Goal: Book appointment/travel/reservation

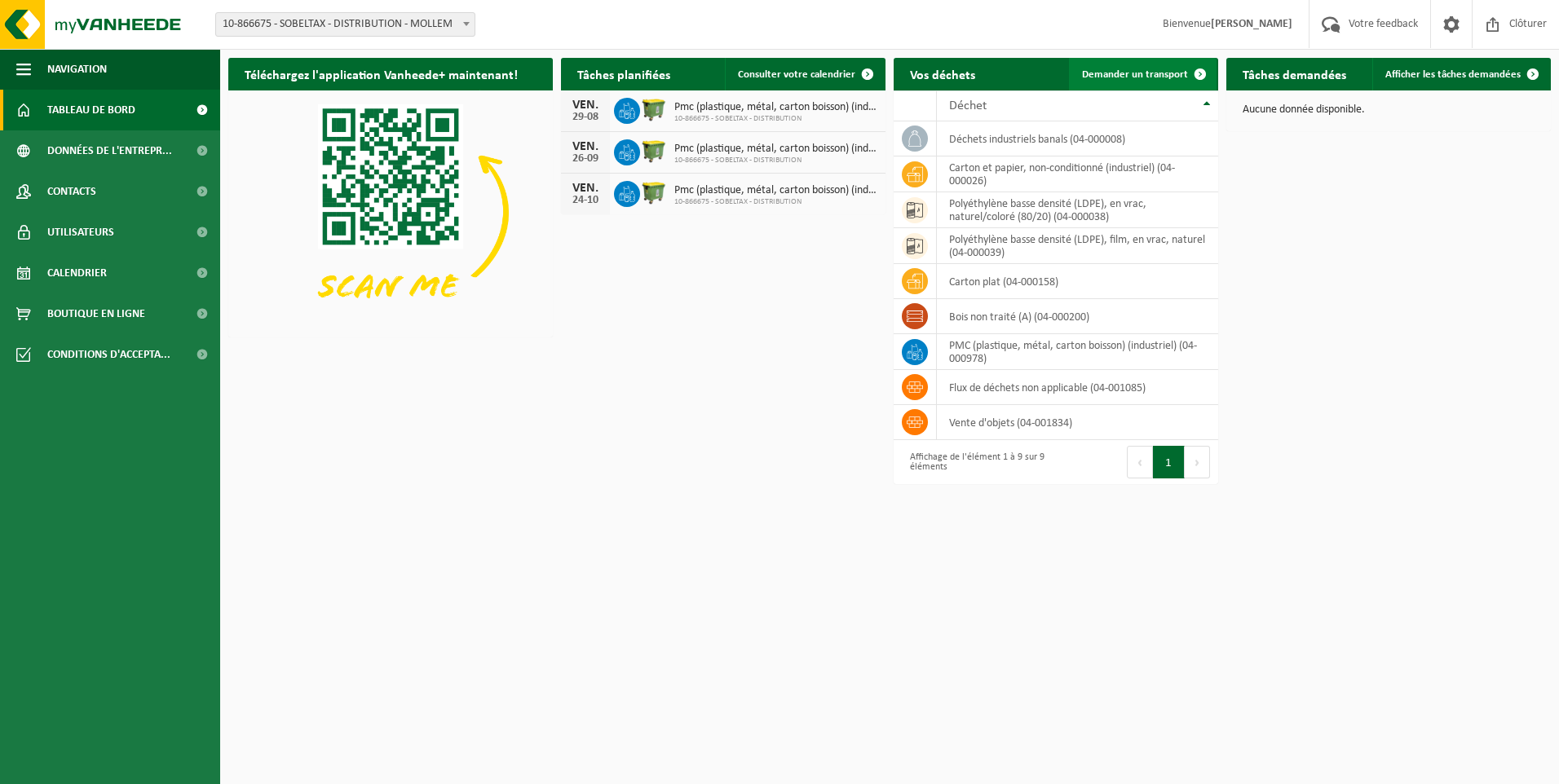
click at [1166, 75] on span "Demander un transport" at bounding box center [1135, 74] width 106 height 10
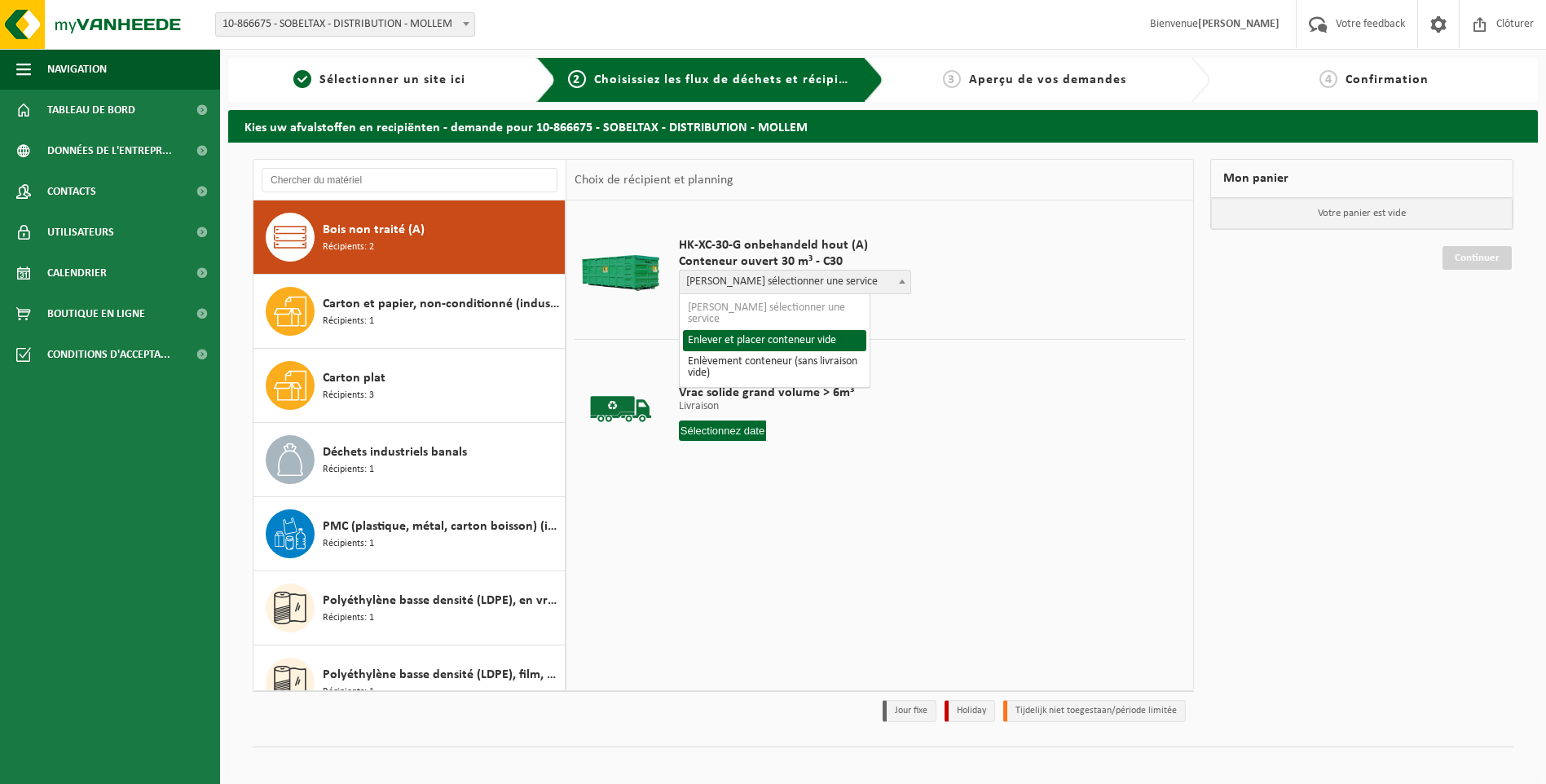
click at [798, 278] on span "Veuillez sélectionner une service" at bounding box center [794, 282] width 230 height 22
select select "P2PL-VEL-072376_HK-XC-30-GN-00_04-000200_46"
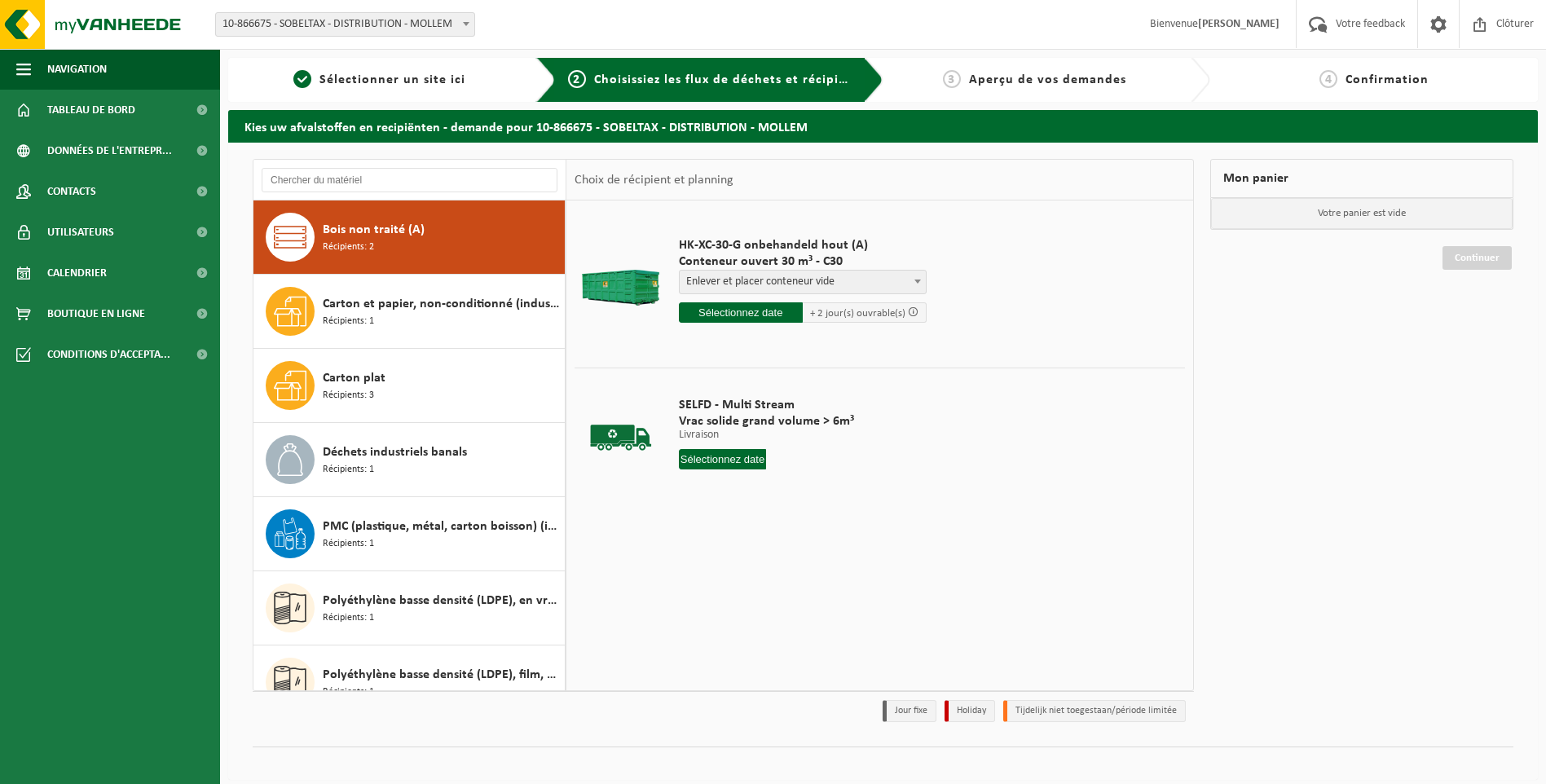
click at [714, 314] on input "text" at bounding box center [740, 312] width 124 height 21
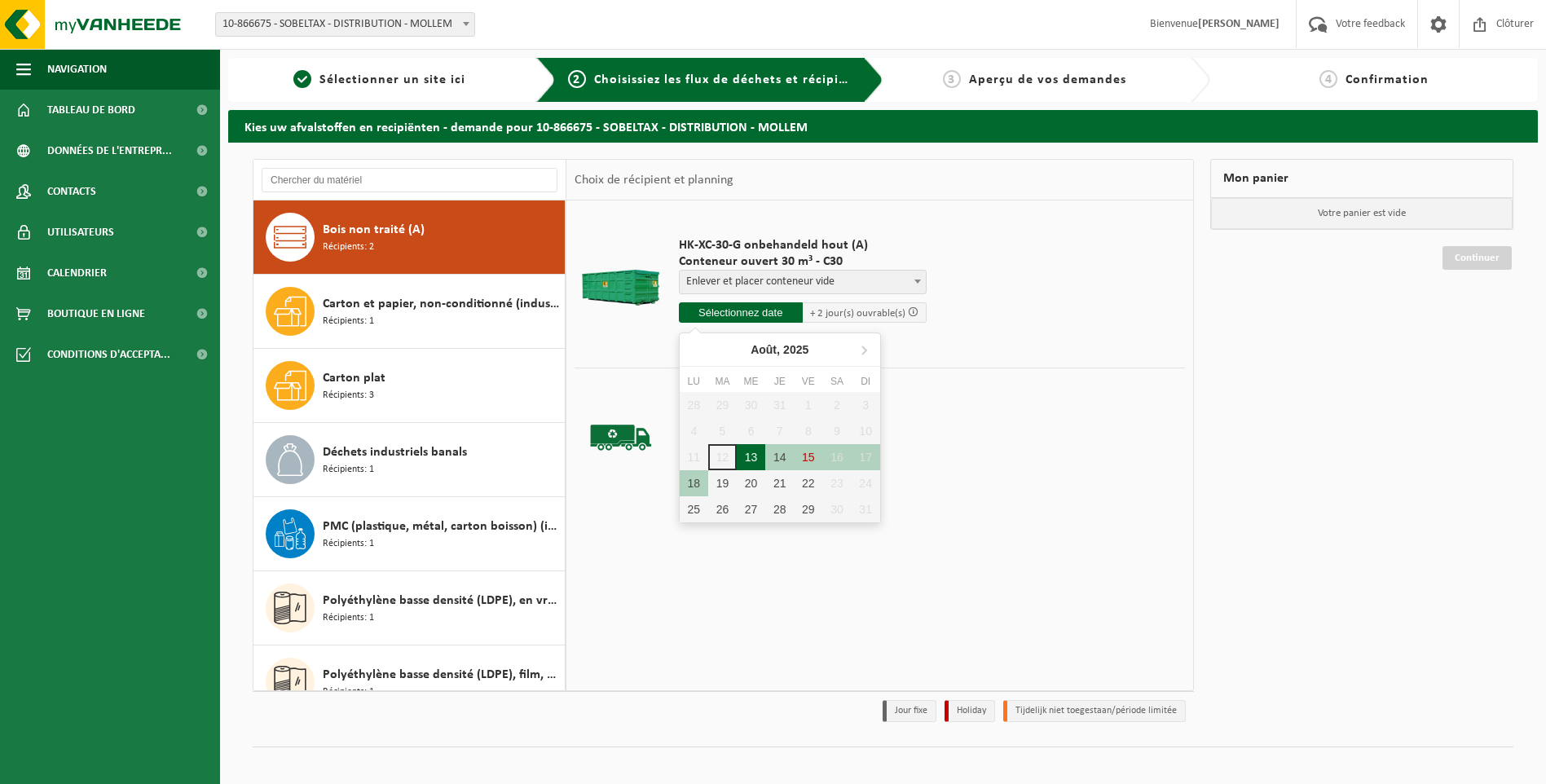
click at [749, 457] on div "13" at bounding box center [751, 457] width 29 height 26
type input "à partir de 2025-08-13"
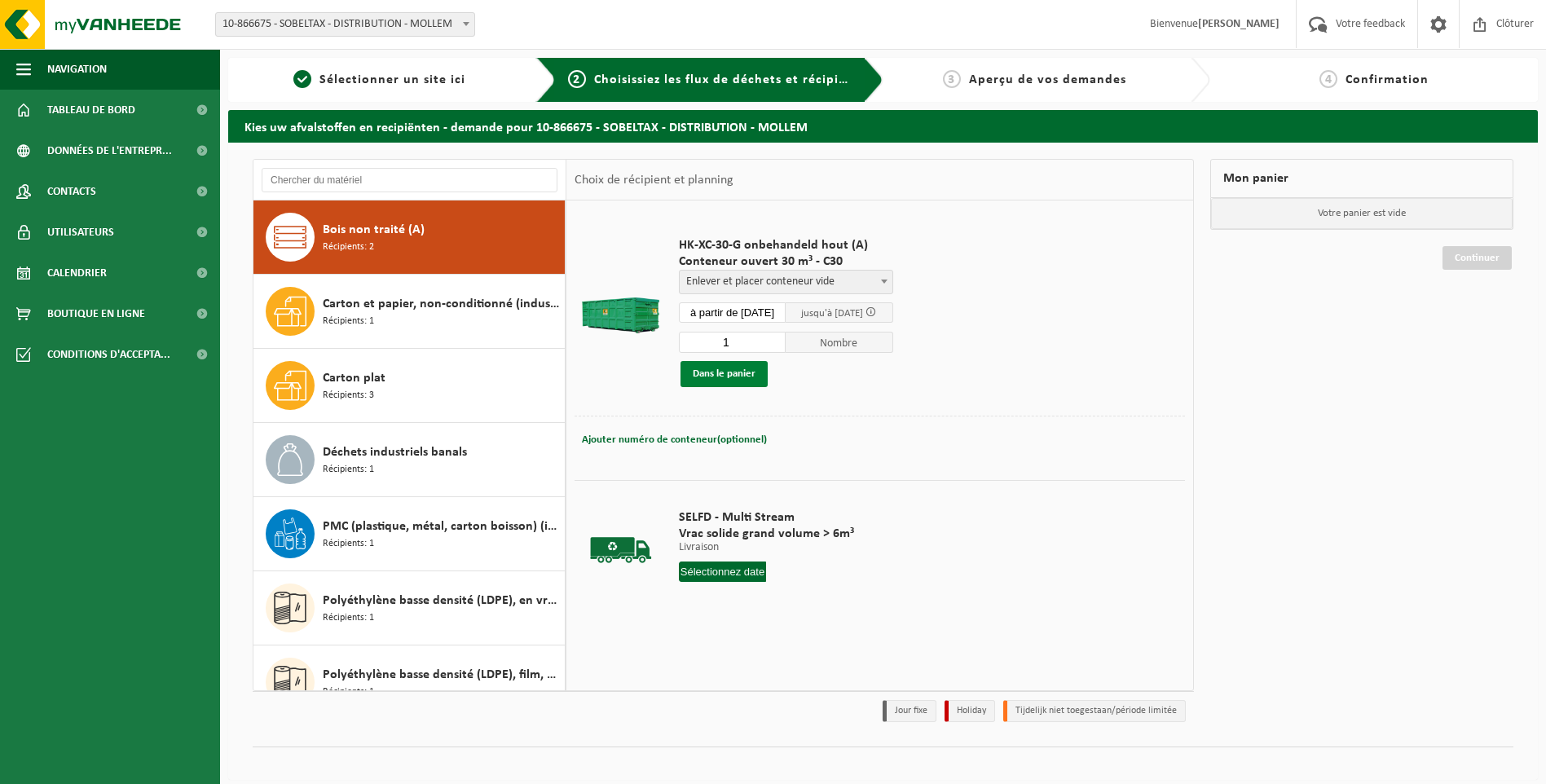
click at [718, 366] on button "Dans le panier" at bounding box center [725, 374] width 88 height 26
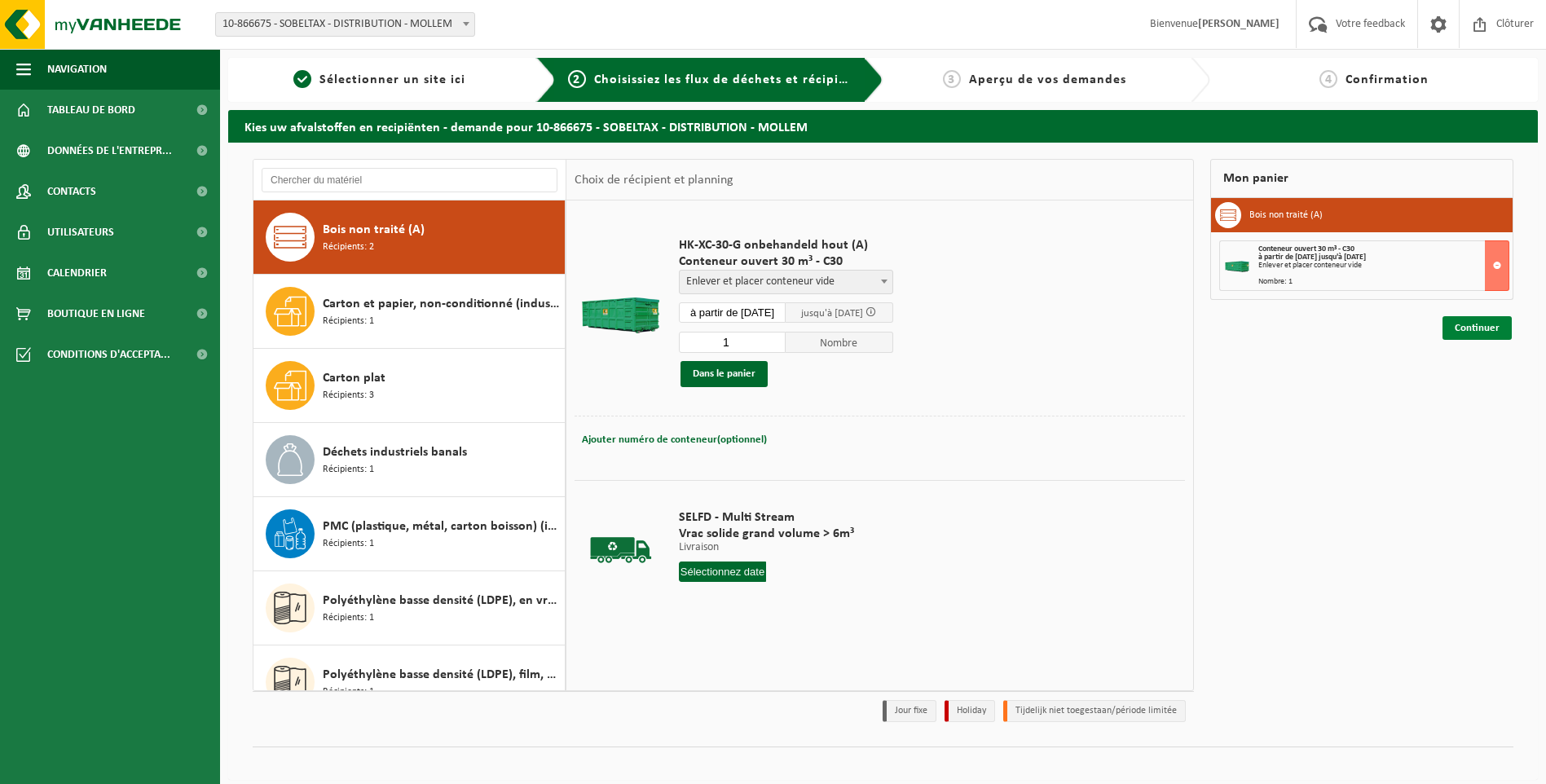
click at [1470, 327] on link "Continuer" at bounding box center [1477, 327] width 69 height 23
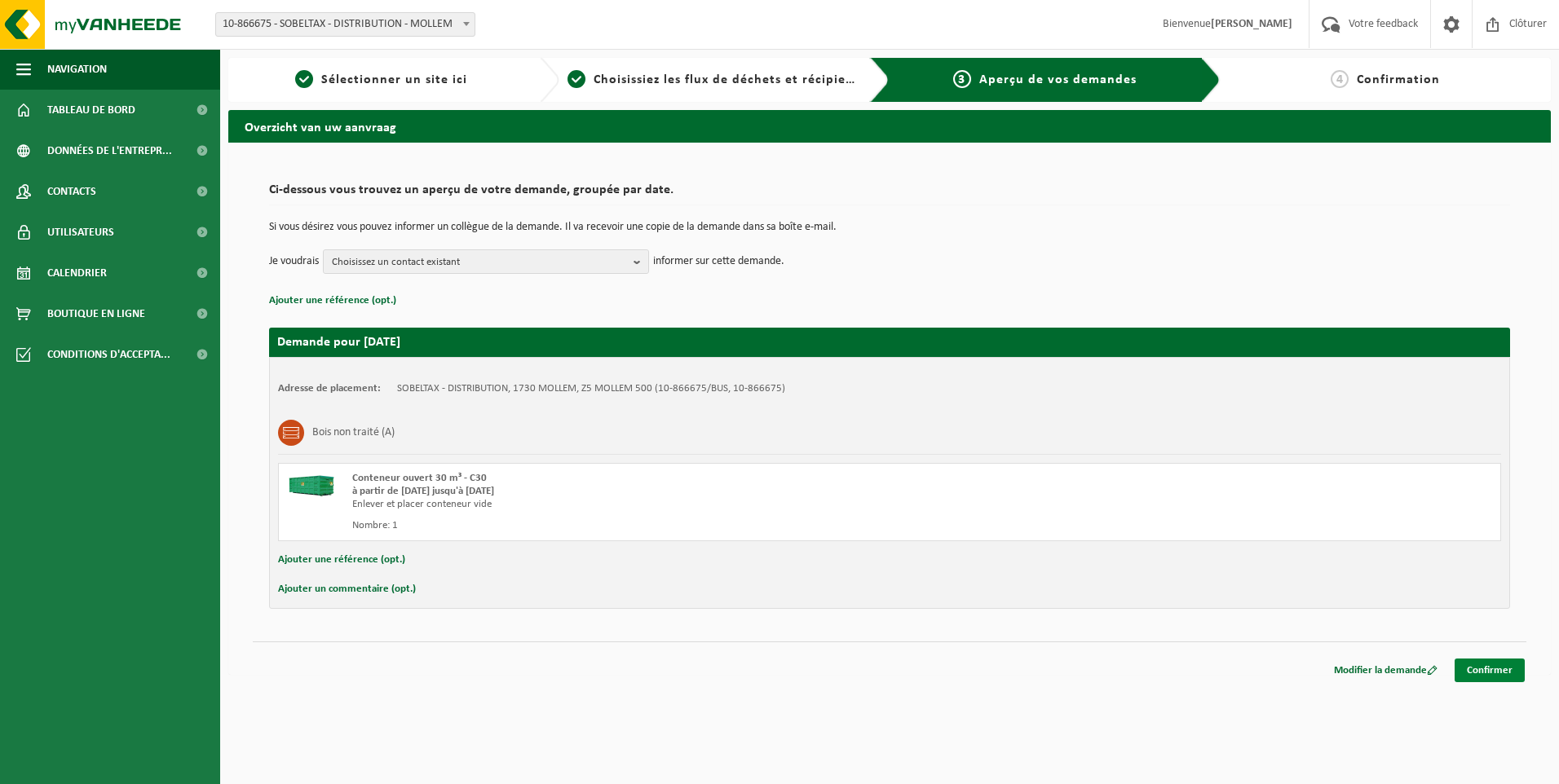
click at [1469, 662] on link "Confirmer" at bounding box center [1489, 669] width 70 height 23
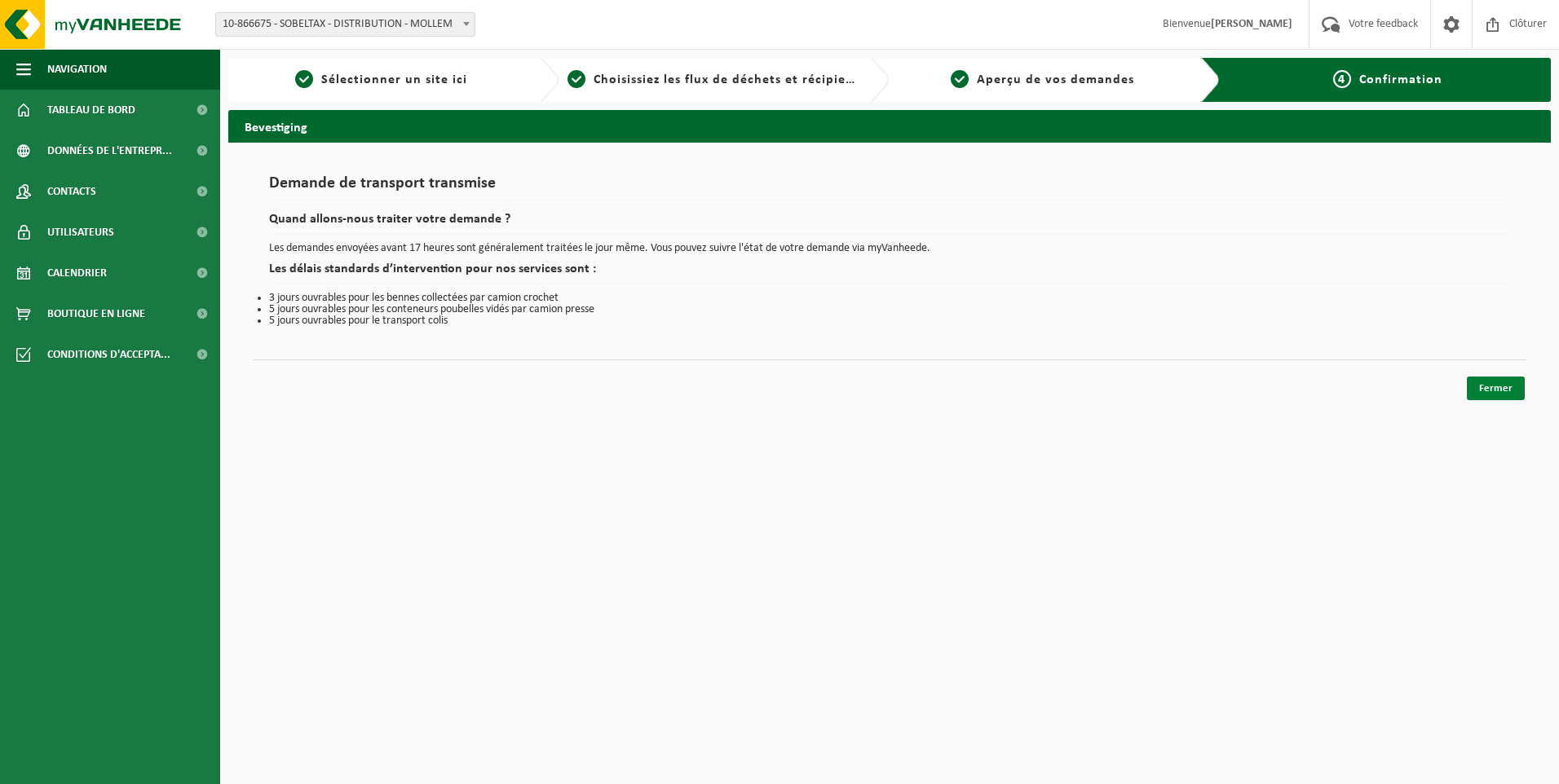
click at [1495, 385] on link "Fermer" at bounding box center [1496, 388] width 58 height 23
